Goal: Task Accomplishment & Management: Use online tool/utility

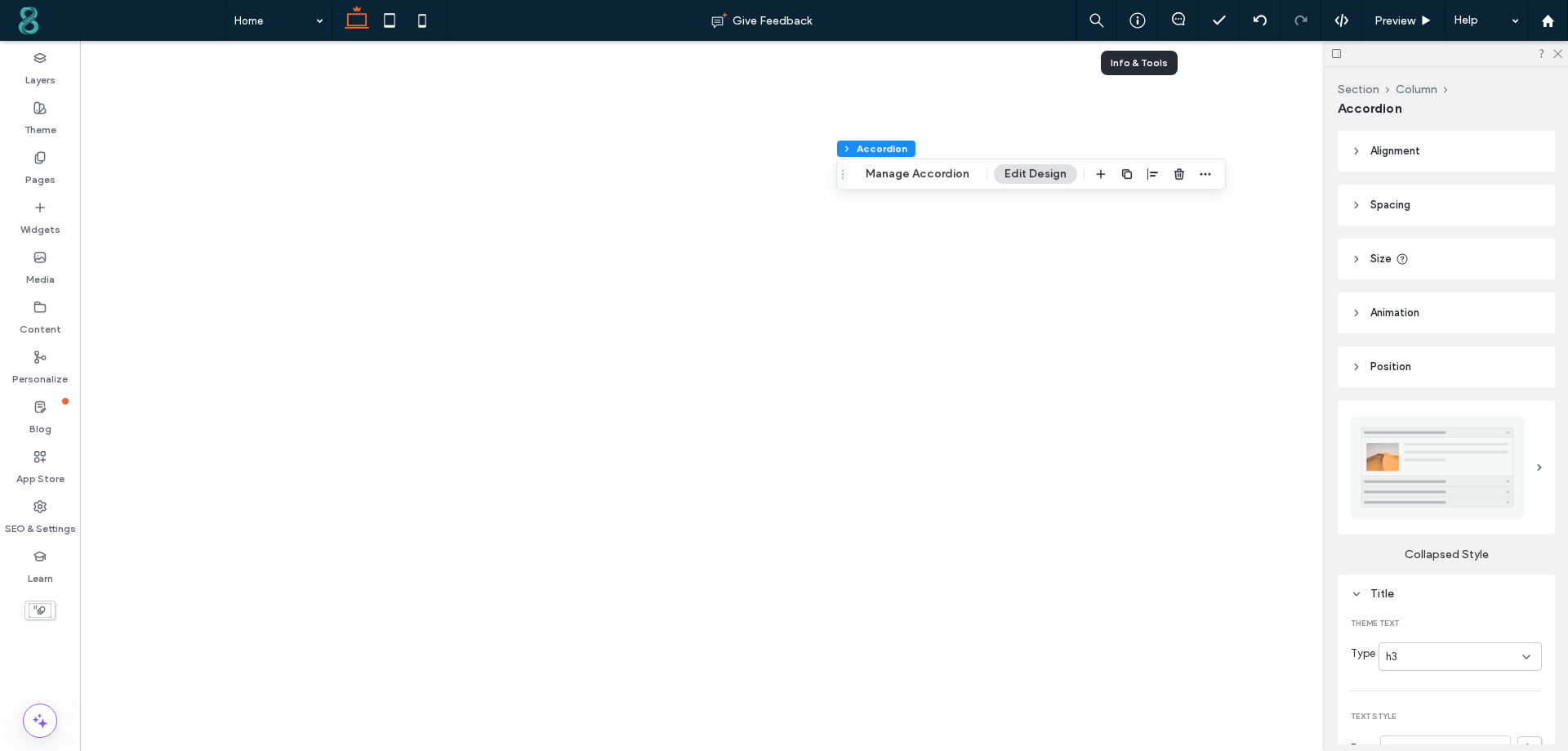
click at [1142, 16] on icon at bounding box center [1137, 21] width 16 height 16
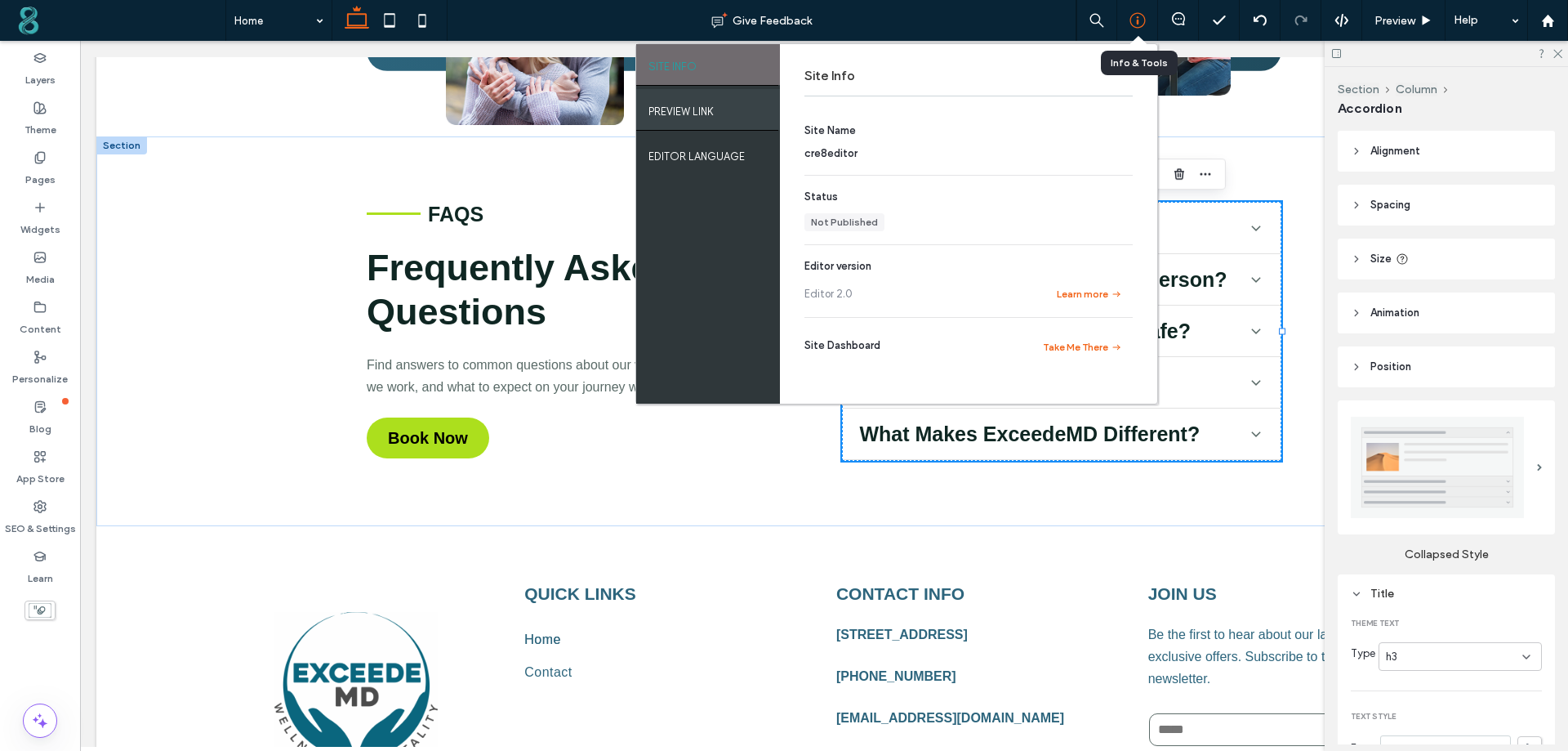
scroll to position [163, 0]
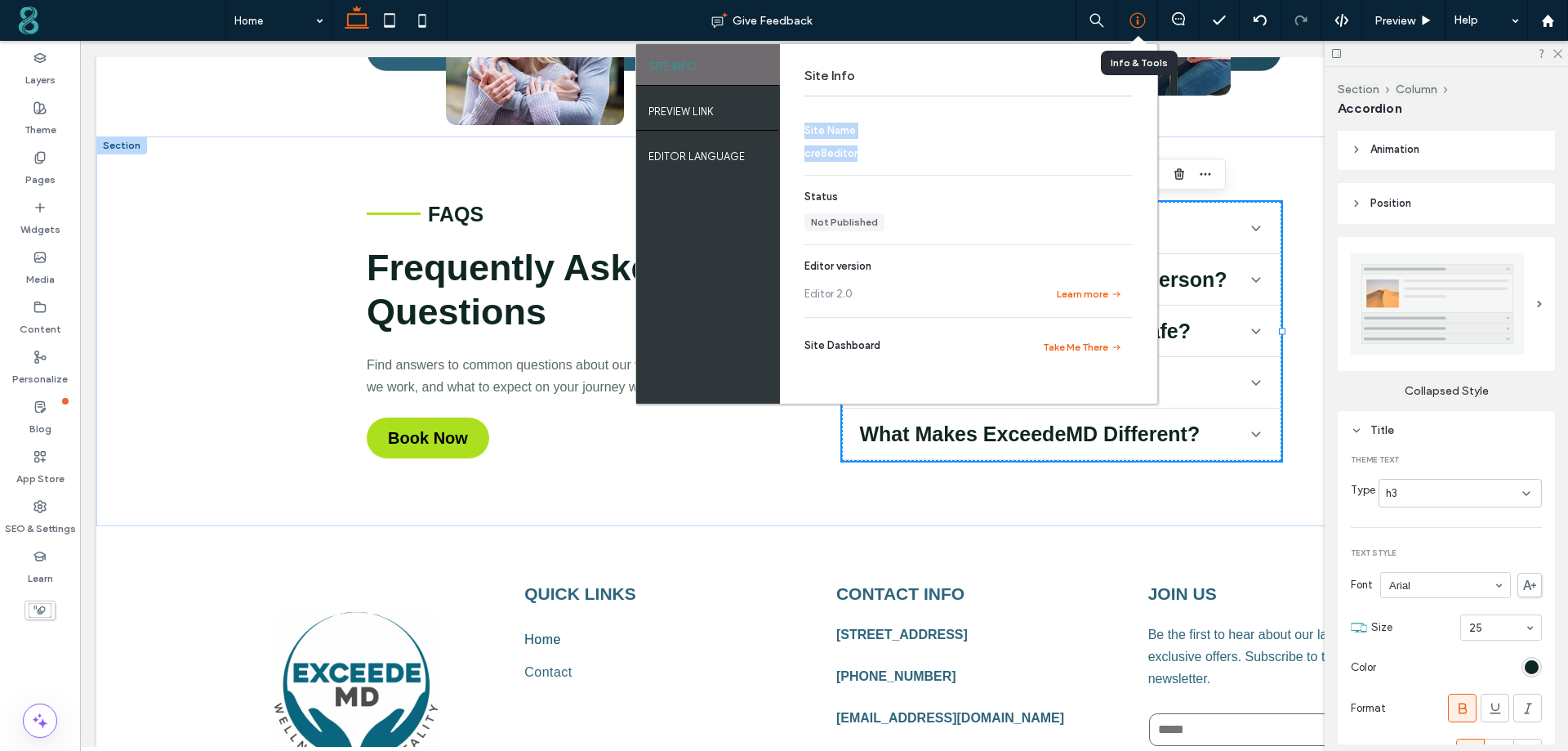
drag, startPoint x: 871, startPoint y: 153, endPoint x: 806, endPoint y: 132, distance: 68.3
click at [806, 132] on section "Site Name cre8editor" at bounding box center [969, 143] width 328 height 39
copy section "Site Name cre8editor"
click at [675, 105] on label "PREVIEW LINK" at bounding box center [681, 107] width 65 height 21
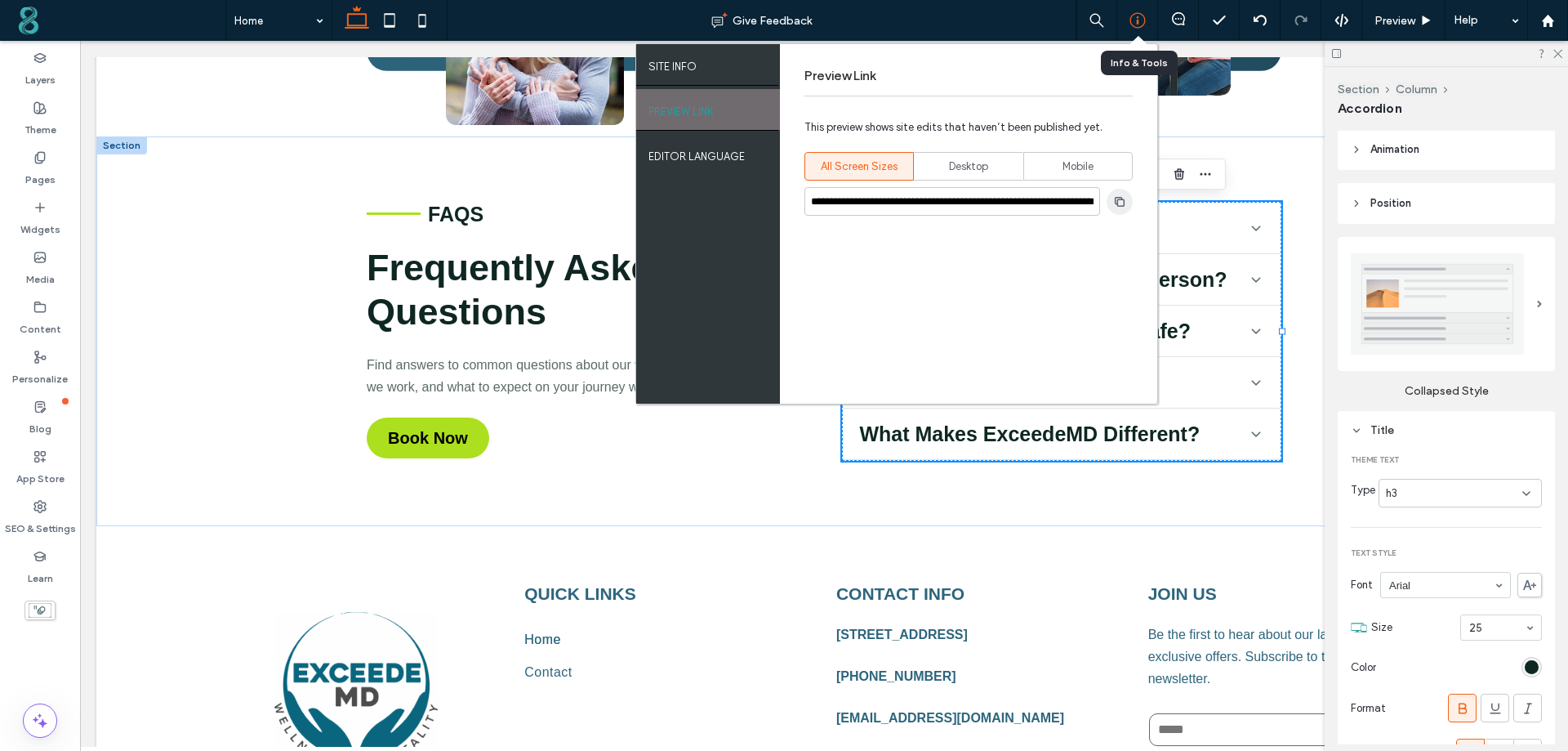
click at [1121, 205] on use "button" at bounding box center [1119, 200] width 10 height 10
click at [1549, 24] on use at bounding box center [1547, 20] width 13 height 13
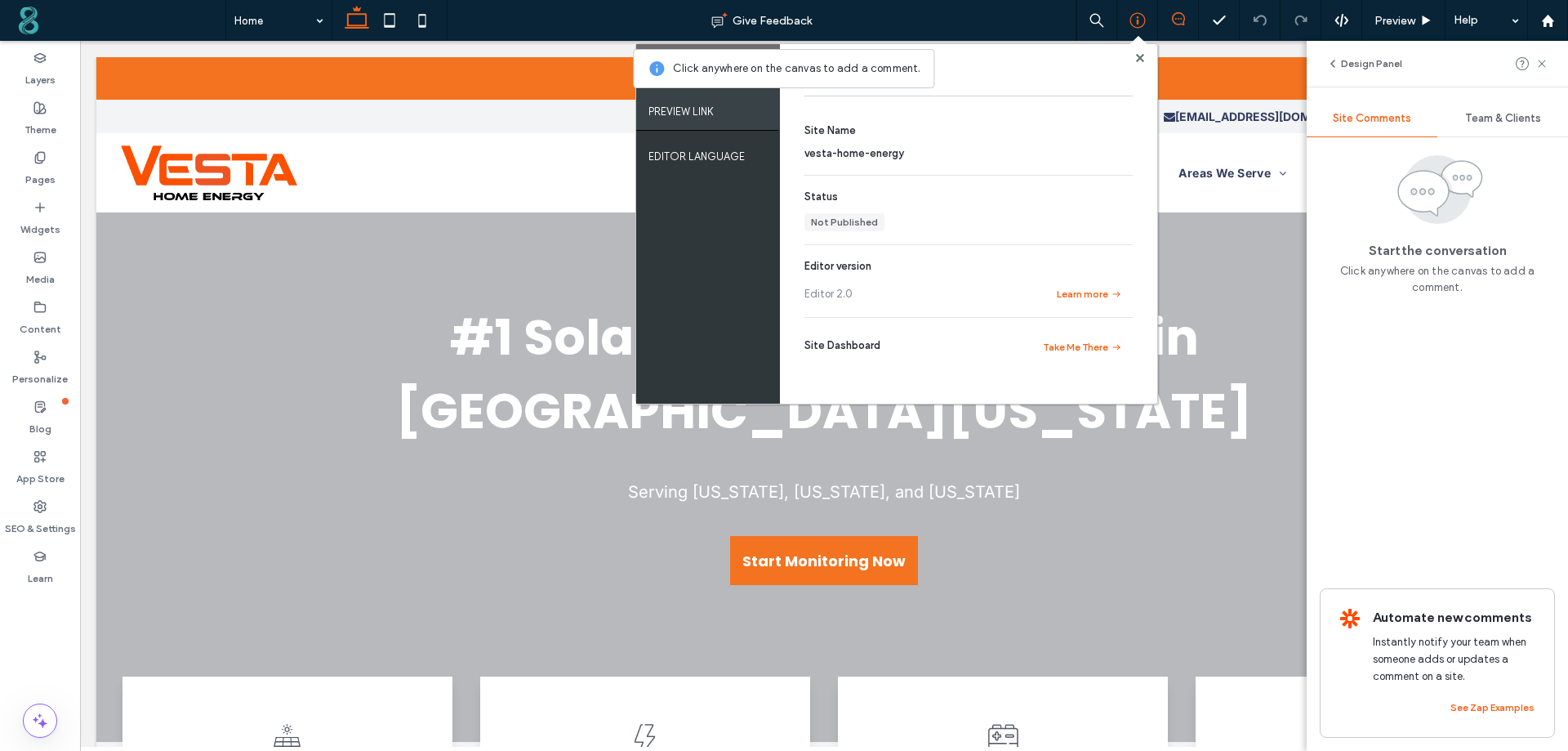
click at [710, 108] on label "PREVIEW LINK" at bounding box center [681, 107] width 65 height 21
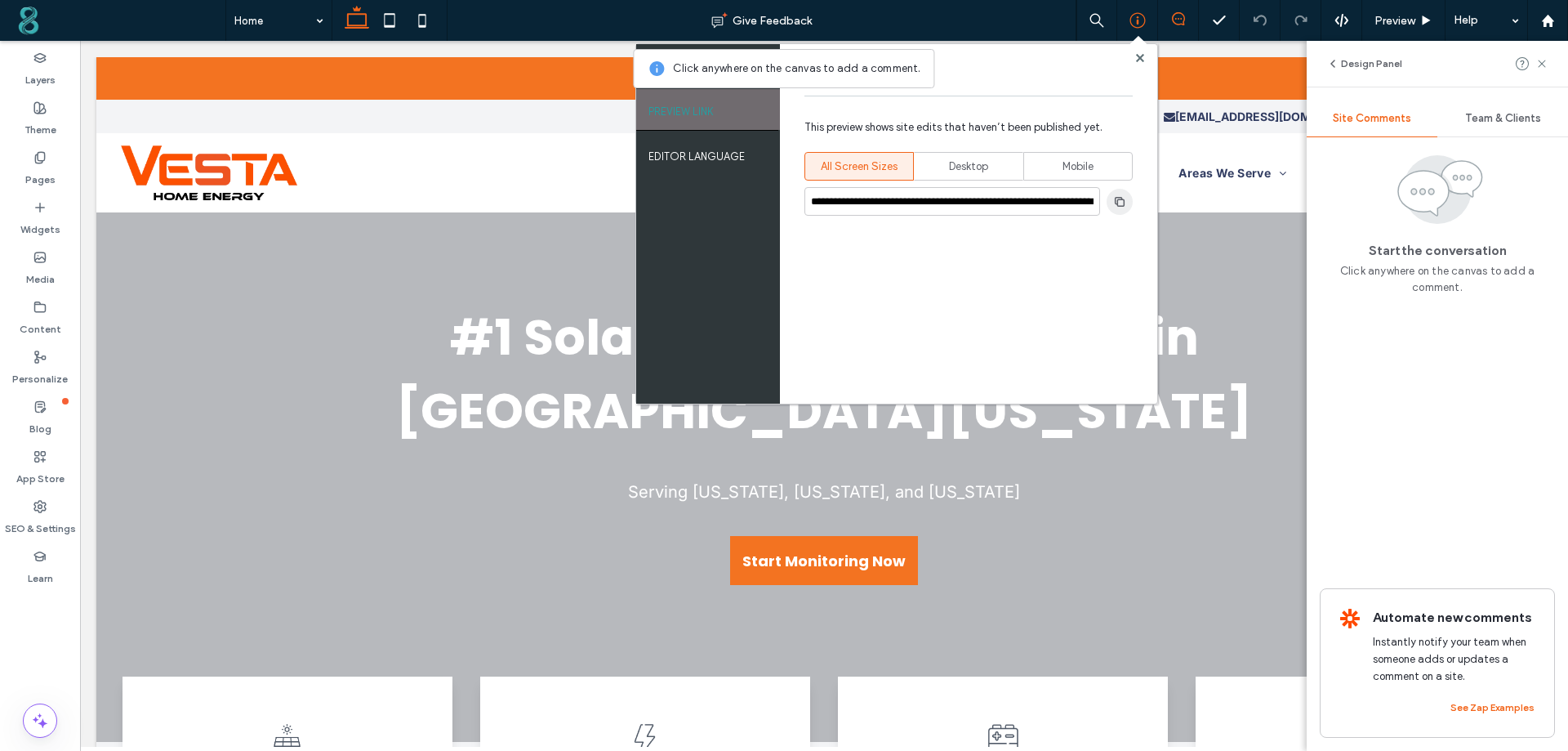
click at [1116, 211] on span "button" at bounding box center [1119, 201] width 26 height 26
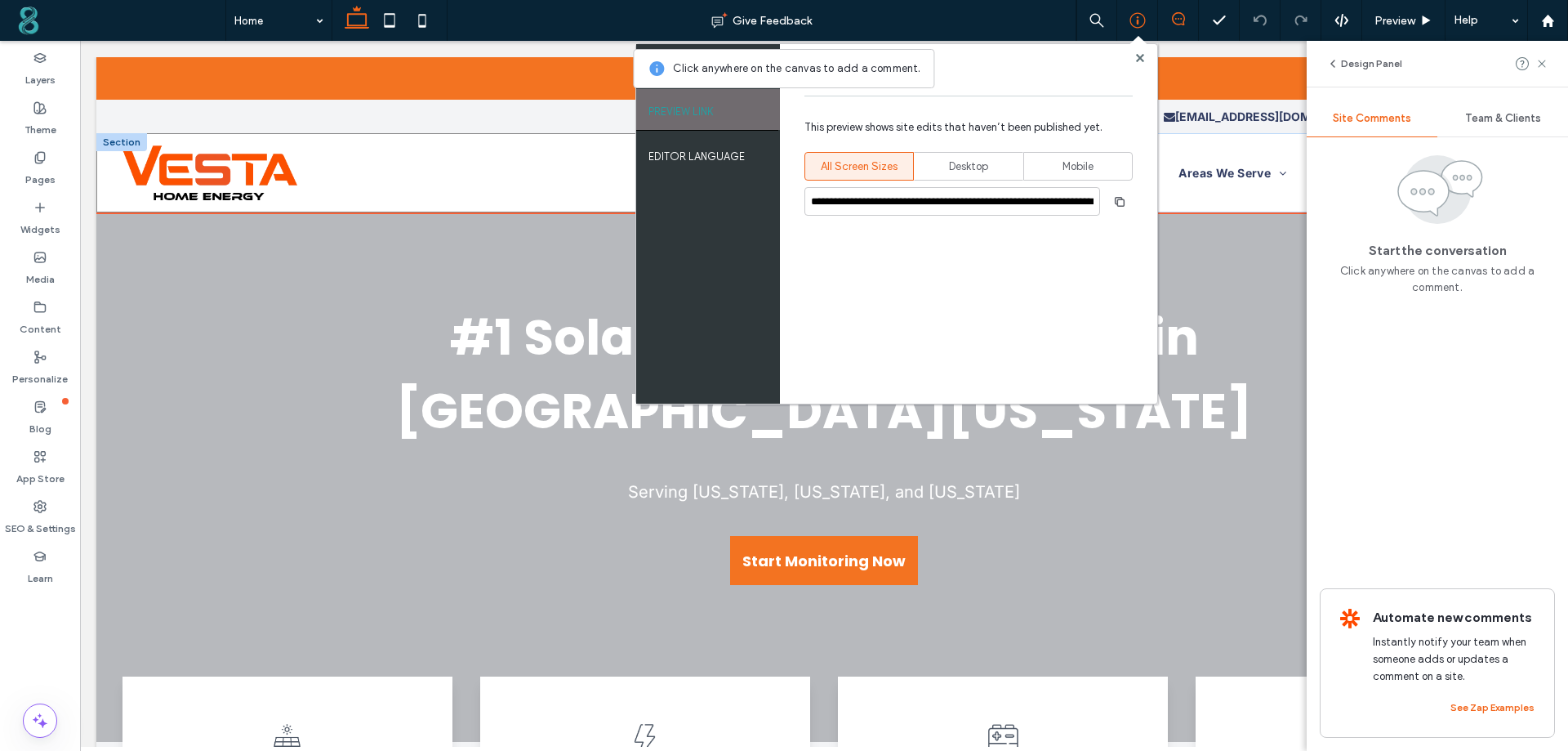
click at [551, 149] on div at bounding box center [459, 172] width 727 height 79
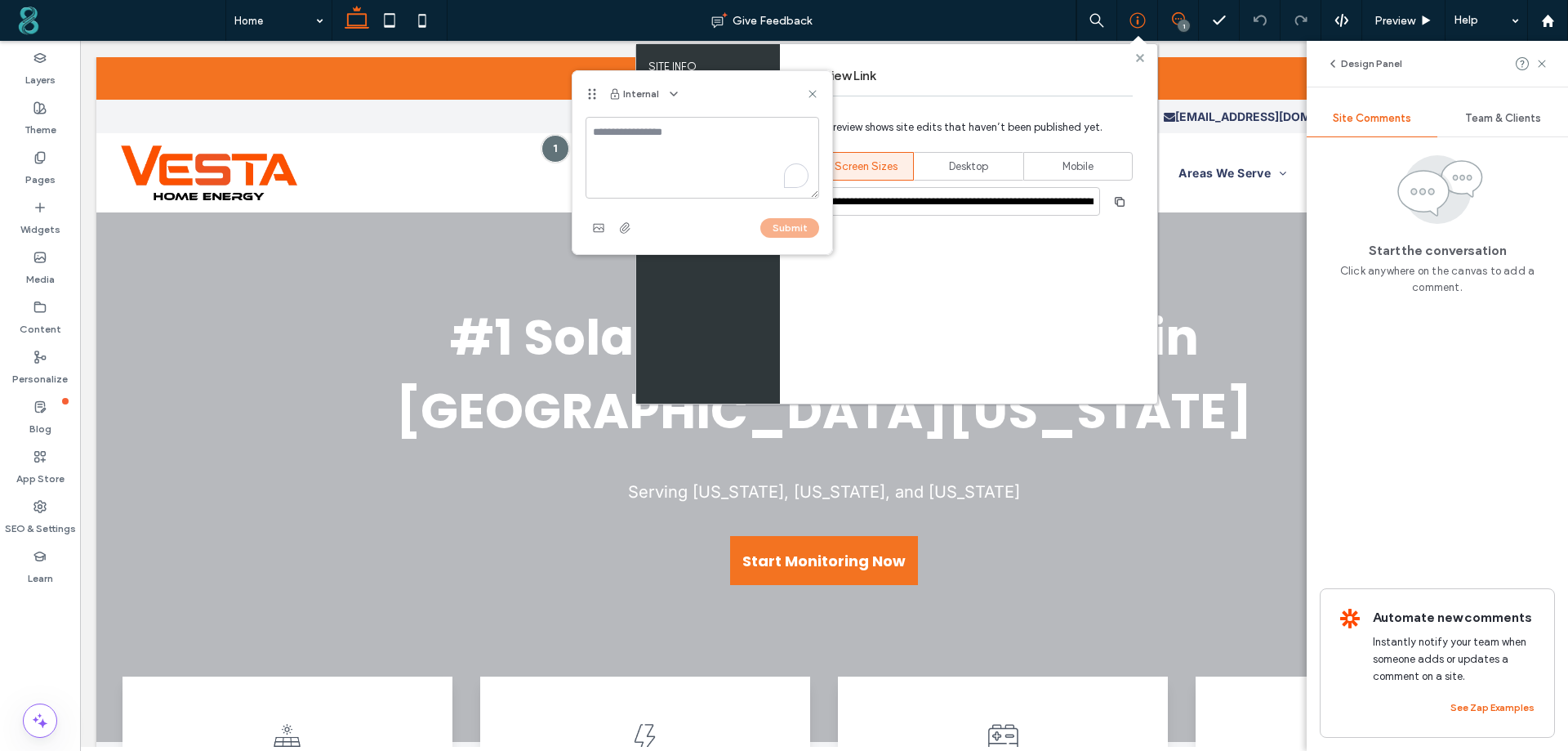
drag, startPoint x: 1137, startPoint y: 56, endPoint x: 1055, endPoint y: 10, distance: 94.0
click at [1137, 56] on use at bounding box center [1138, 57] width 8 height 8
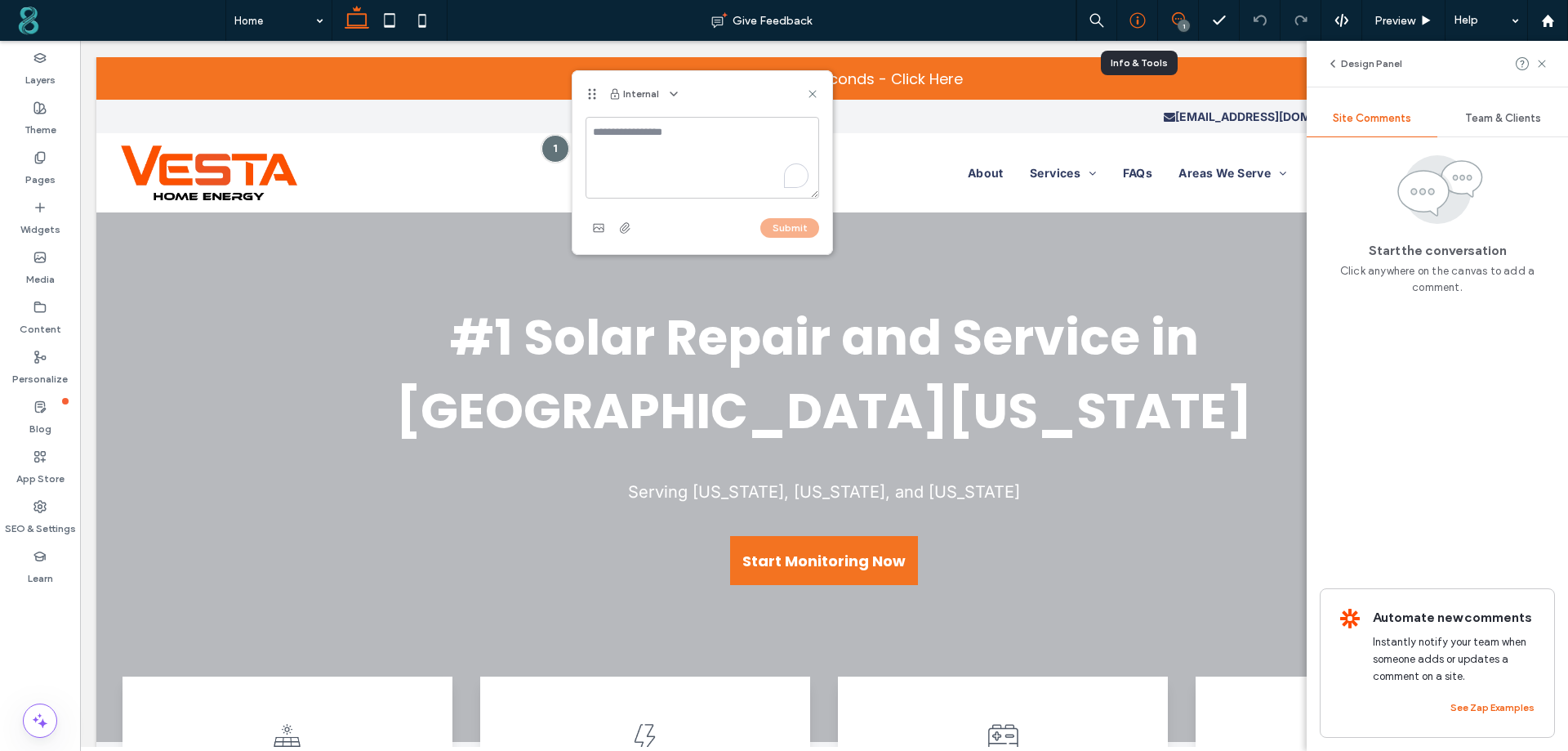
click at [1133, 12] on div at bounding box center [1137, 21] width 41 height 41
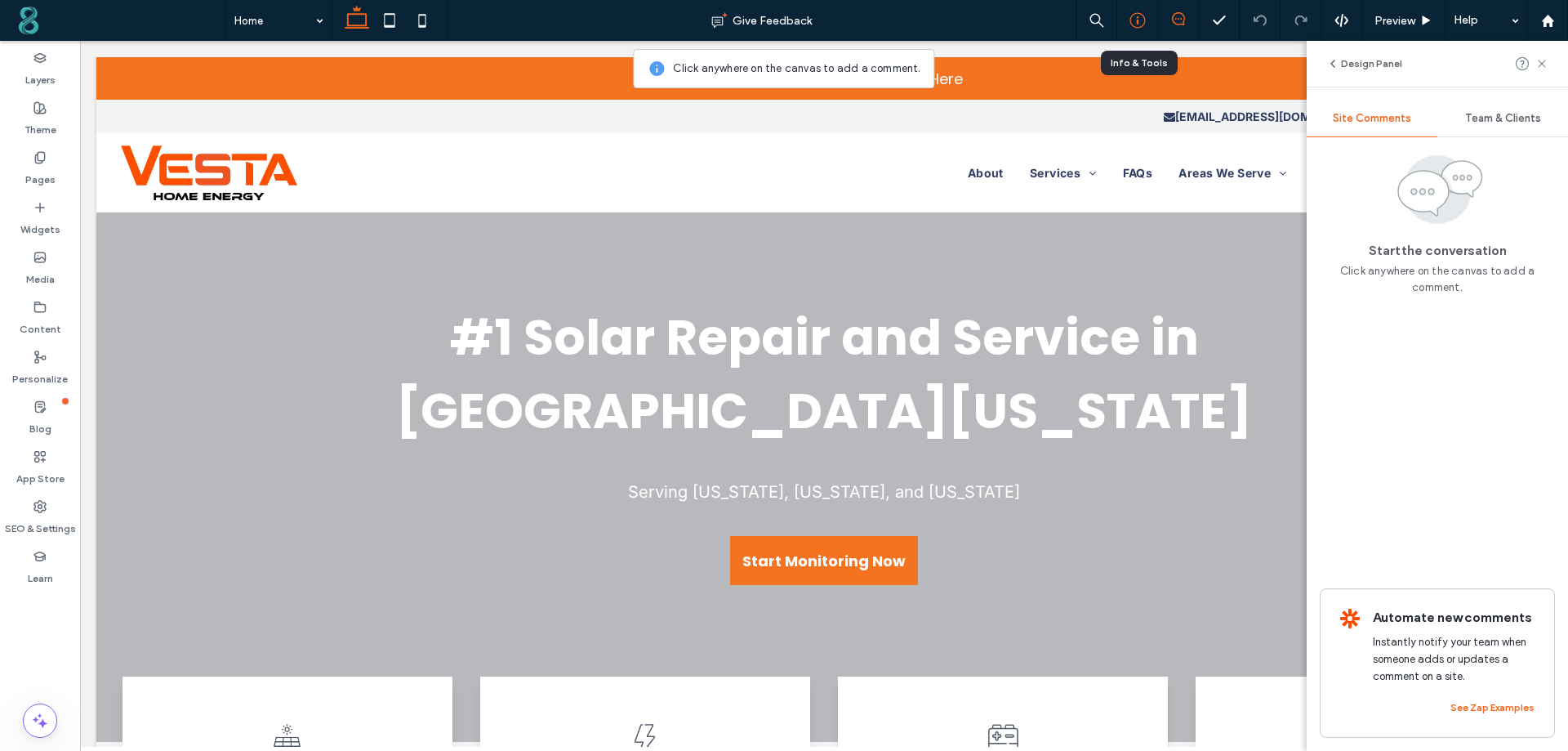
click at [1140, 16] on icon at bounding box center [1137, 21] width 16 height 16
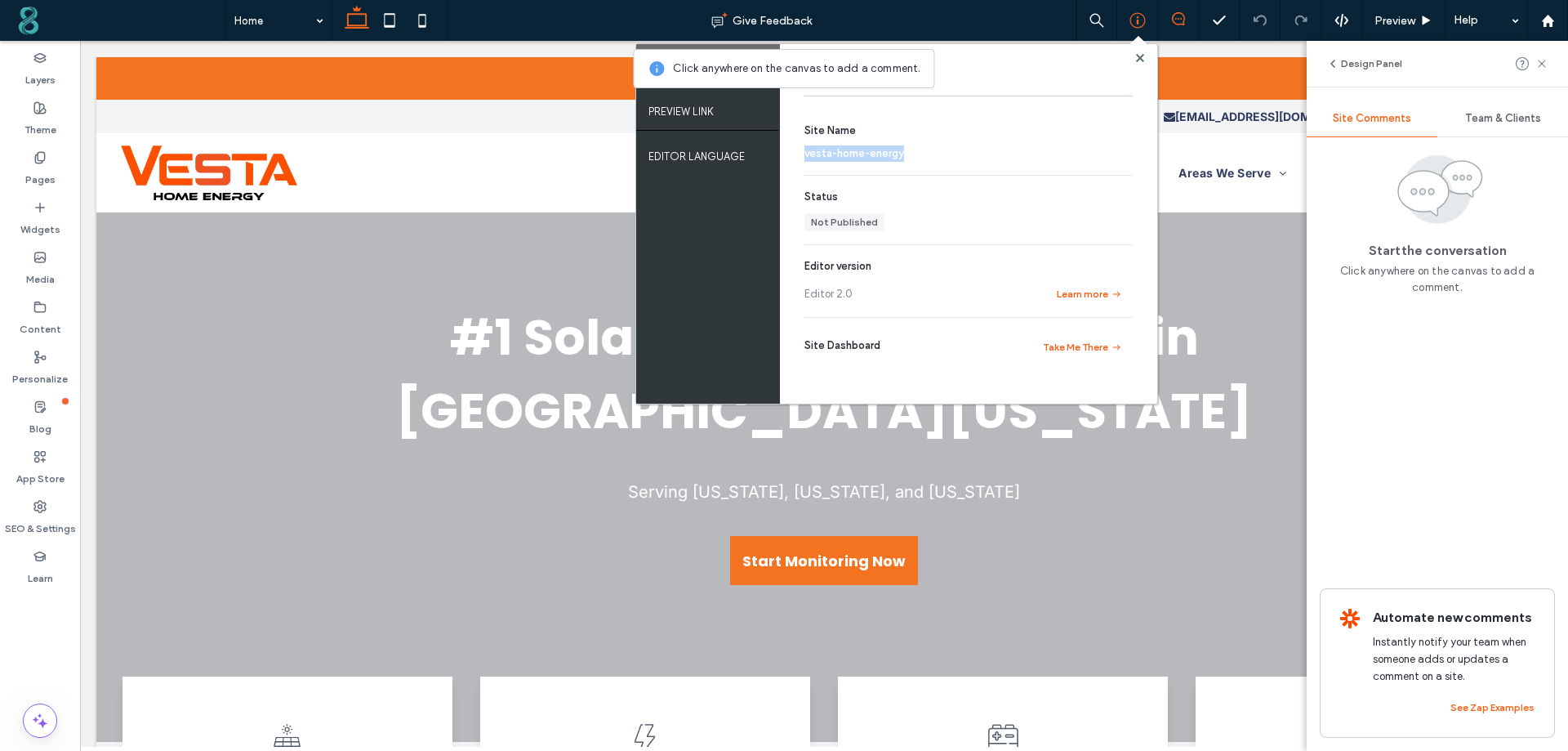
copy span "vesta-home-energy"
drag, startPoint x: 928, startPoint y: 153, endPoint x: 801, endPoint y: 154, distance: 127.0
click at [801, 154] on div "Site Info Site Name vesta-home-energy Status Not Published Editor version Edito…" at bounding box center [968, 223] width 378 height 360
